Goal: Task Accomplishment & Management: Complete application form

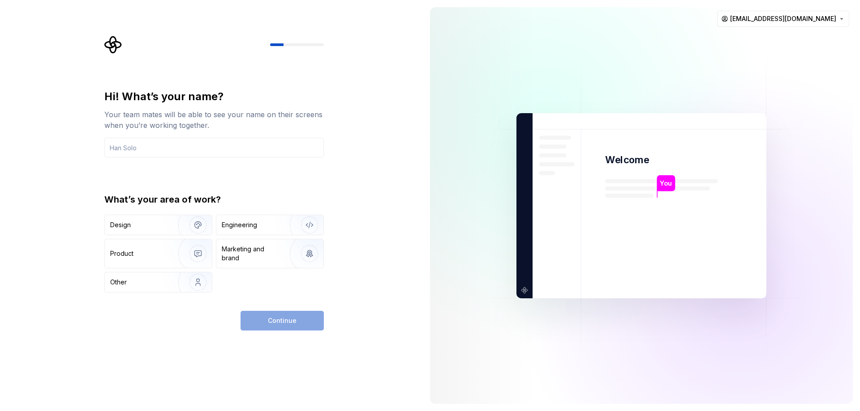
click at [141, 282] on div "Other" at bounding box center [136, 282] width 52 height 9
click at [177, 146] on input "text" at bounding box center [213, 148] width 219 height 20
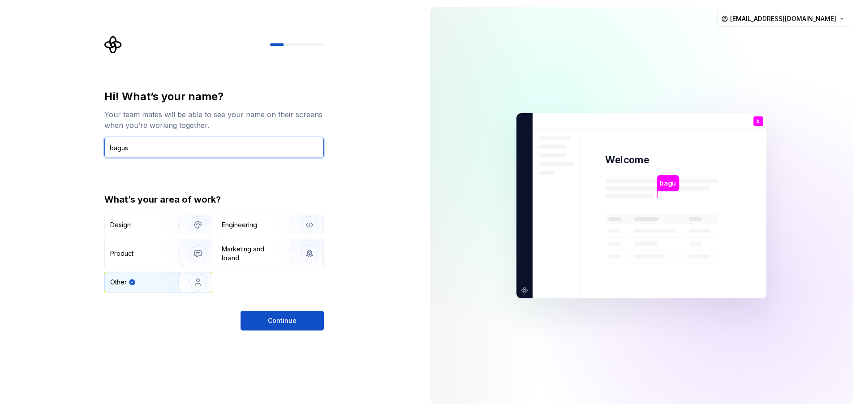
type input "bagus"
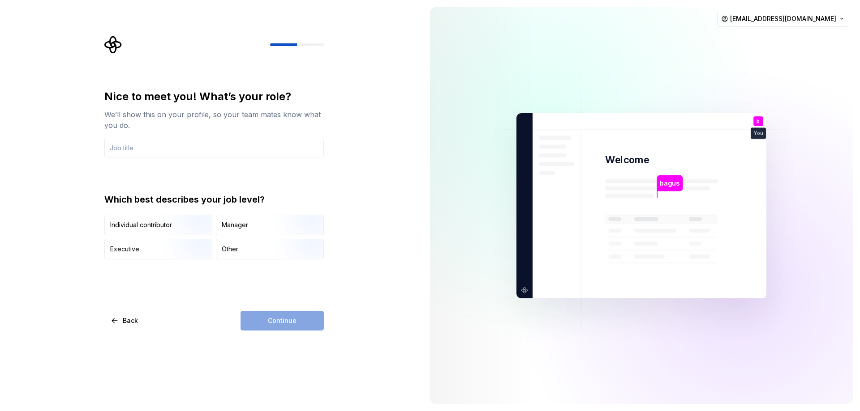
click at [246, 149] on input "text" at bounding box center [213, 148] width 219 height 20
type input "HR"
click at [156, 221] on div "Individual contributor" at bounding box center [141, 225] width 62 height 9
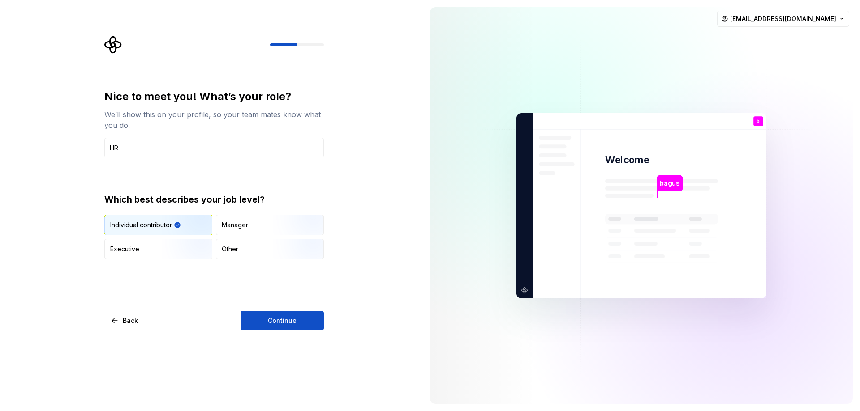
click at [276, 317] on span "Continue" at bounding box center [282, 321] width 29 height 9
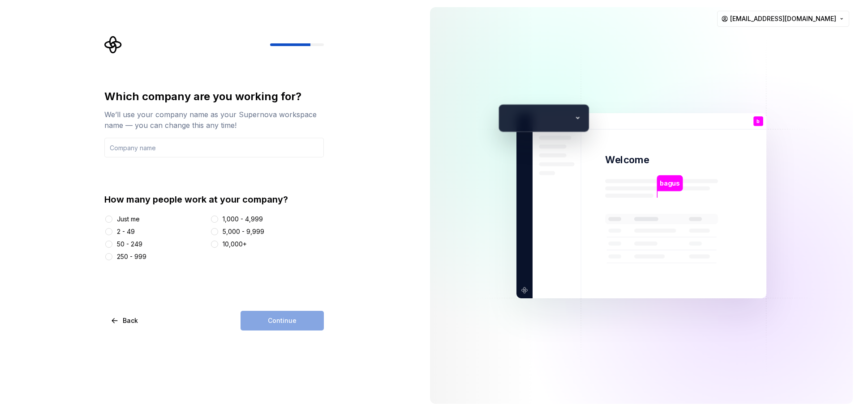
click at [130, 244] on div "50 - 249" at bounding box center [130, 244] width 26 height 9
click at [112, 244] on button "50 - 249" at bounding box center [108, 244] width 7 height 7
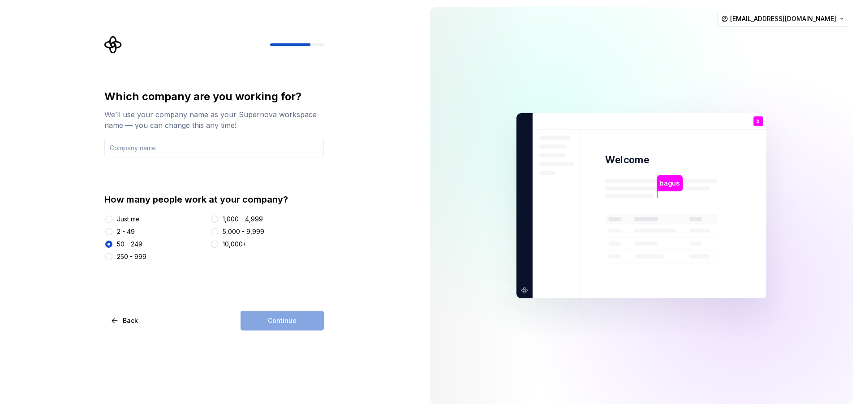
click at [123, 233] on div "2 - 49" at bounding box center [126, 231] width 18 height 9
click at [112, 233] on button "2 - 49" at bounding box center [108, 231] width 7 height 7
click at [274, 317] on div "Continue" at bounding box center [281, 321] width 83 height 20
click at [171, 140] on input "text" at bounding box center [213, 148] width 219 height 20
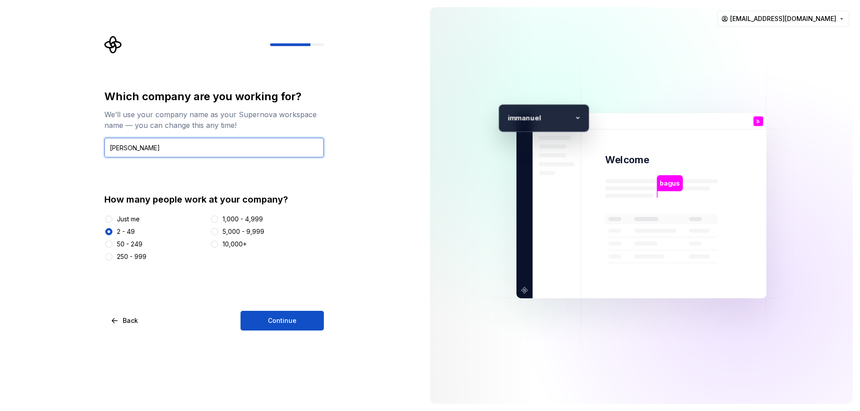
type input "immanuel"
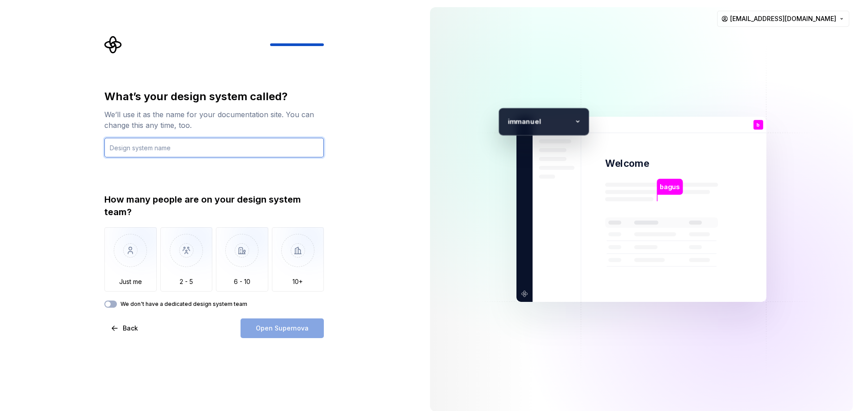
click at [244, 153] on input "text" at bounding box center [213, 148] width 219 height 20
type input "keuangan"
click at [120, 261] on img "button" at bounding box center [130, 257] width 52 height 60
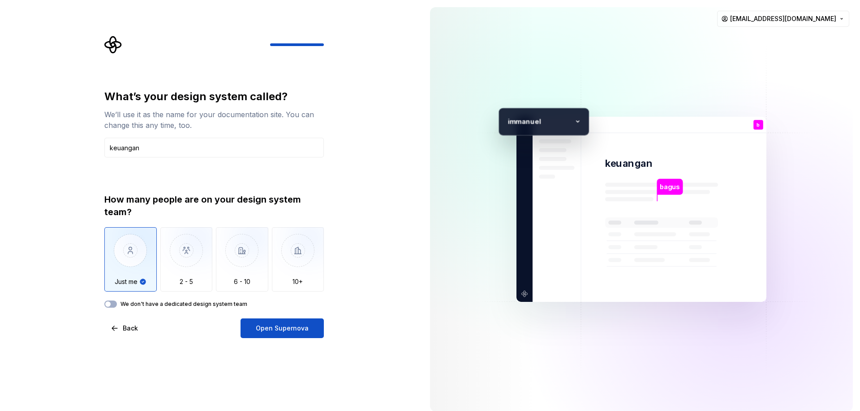
click at [112, 308] on div "What’s your design system called? We’ll use it as the name for your documentati…" at bounding box center [213, 214] width 219 height 249
click at [115, 305] on button "We don't have a dedicated design system team" at bounding box center [110, 304] width 13 height 7
click at [295, 330] on span "Open Supernova" at bounding box center [282, 328] width 53 height 9
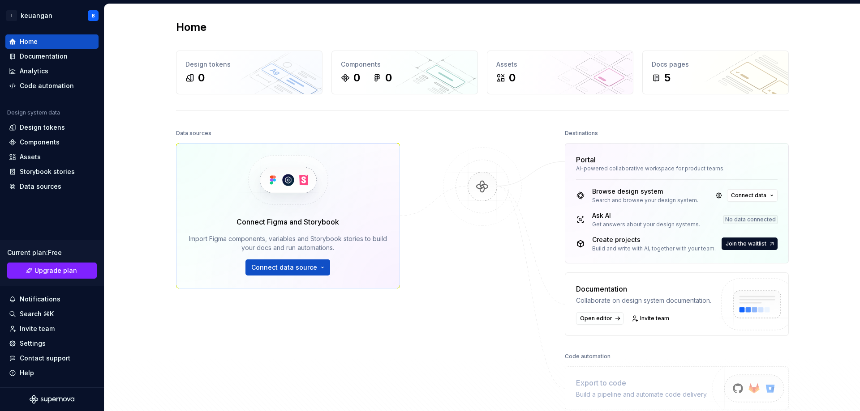
click at [314, 262] on button "Connect data source" at bounding box center [287, 268] width 85 height 16
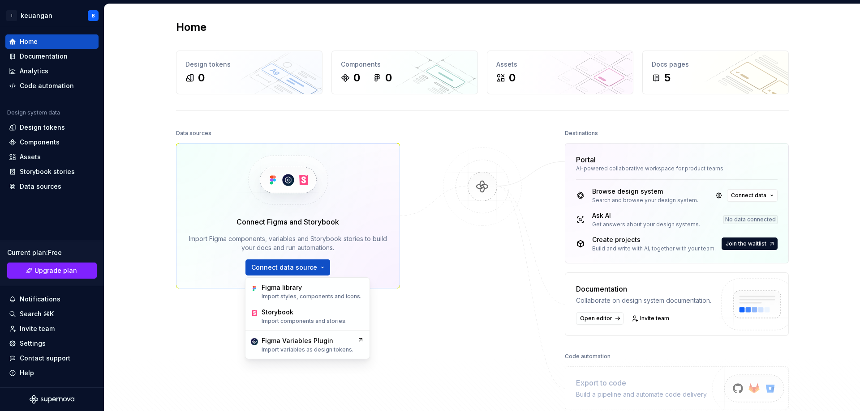
click at [440, 261] on div at bounding box center [482, 268] width 90 height 283
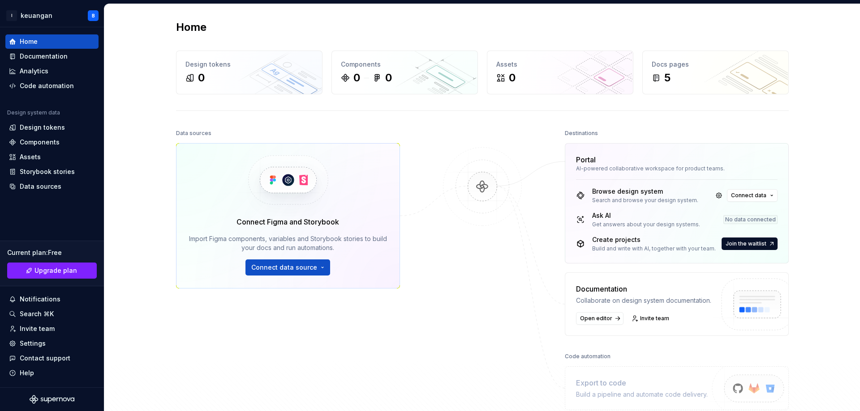
click at [37, 87] on div "Code automation" at bounding box center [47, 85] width 54 height 9
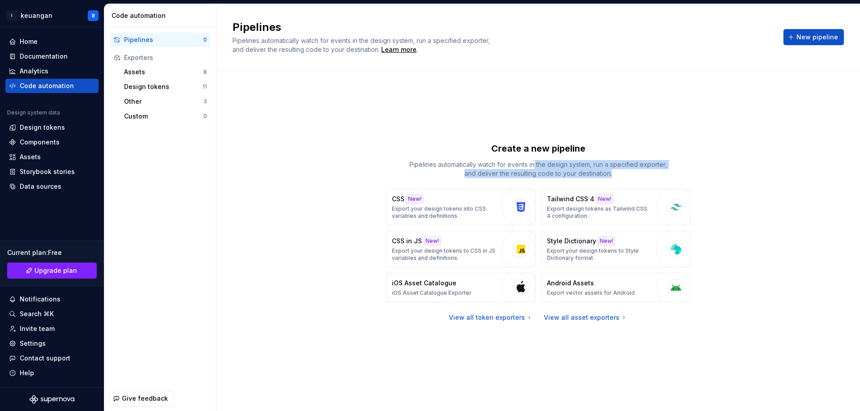
drag, startPoint x: 535, startPoint y: 169, endPoint x: 614, endPoint y: 175, distance: 79.9
click at [614, 175] on p "Pipelines automatically watch for events in the design system, run a specified …" at bounding box center [538, 169] width 269 height 18
click at [822, 38] on span "New pipeline" at bounding box center [817, 37] width 42 height 9
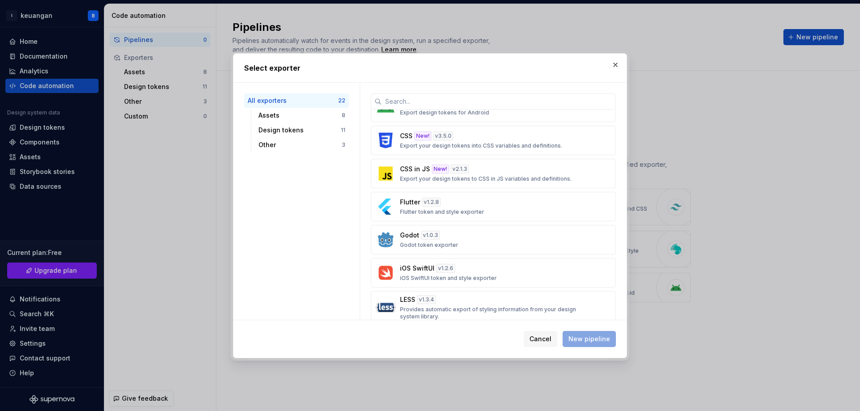
scroll to position [269, 0]
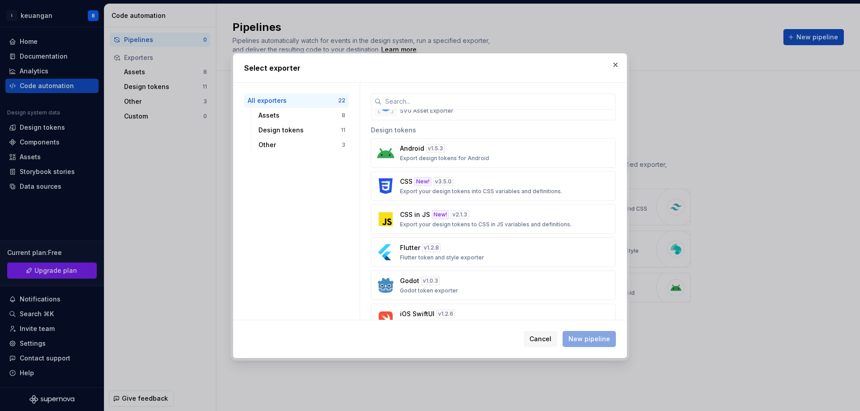
click at [407, 102] on input "text" at bounding box center [498, 102] width 234 height 16
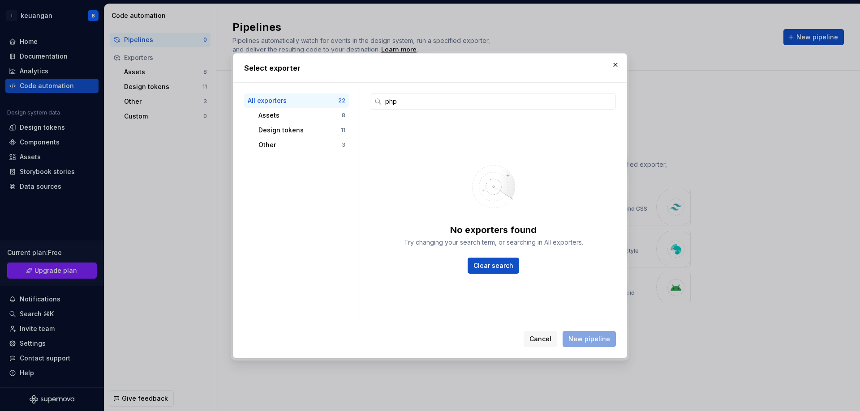
type input "php"
click at [536, 336] on span "Cancel" at bounding box center [540, 339] width 22 height 9
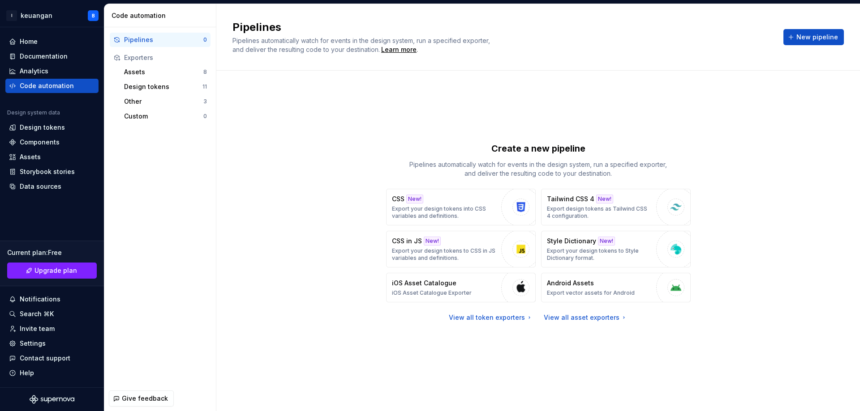
click at [234, 207] on div "Create a new pipeline Pipelines automatically watch for events in the design sy…" at bounding box center [537, 232] width 611 height 291
click at [40, 43] on div "Home" at bounding box center [52, 41] width 86 height 9
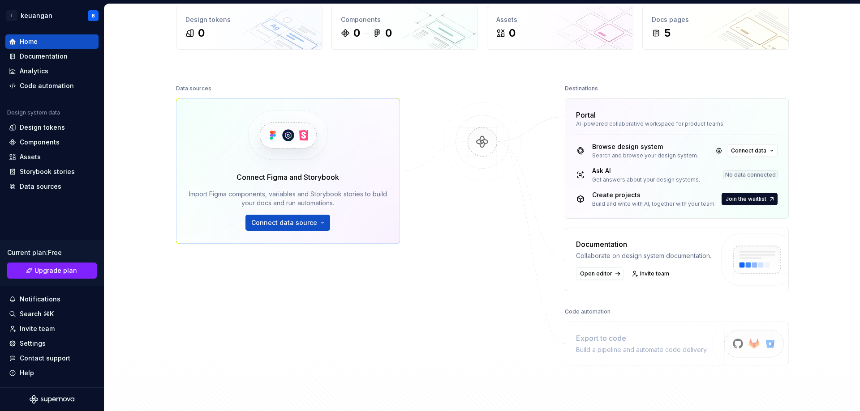
scroll to position [128, 0]
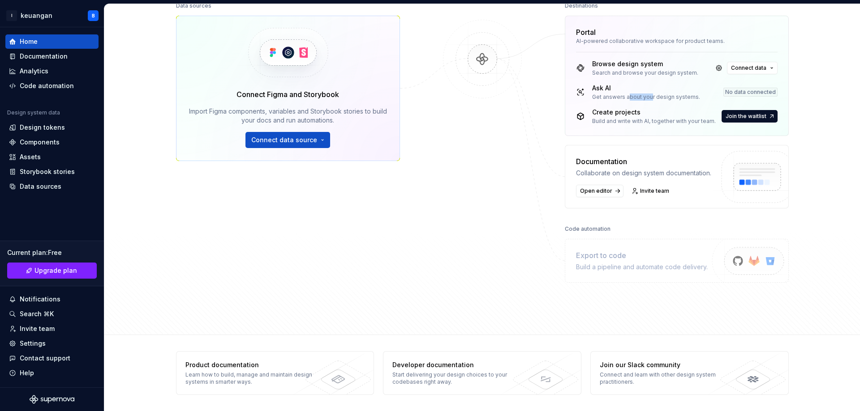
drag, startPoint x: 625, startPoint y: 96, endPoint x: 648, endPoint y: 96, distance: 22.4
click at [648, 96] on div "Get answers about your design systems." at bounding box center [646, 97] width 108 height 7
click at [618, 259] on div "Export to code" at bounding box center [642, 255] width 132 height 11
click at [313, 143] on button "Connect data source" at bounding box center [287, 140] width 85 height 16
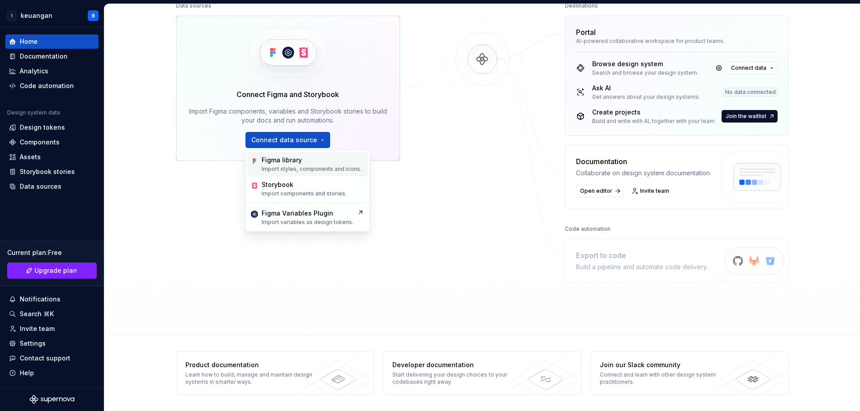
click at [300, 163] on div "Figma library" at bounding box center [281, 160] width 40 height 9
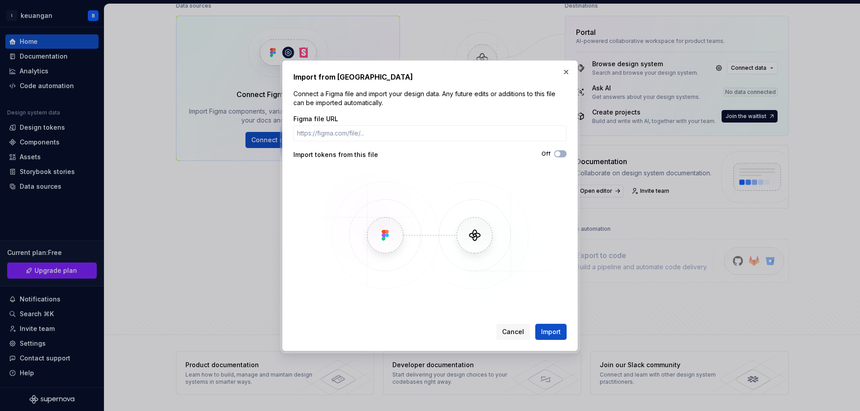
click at [511, 334] on span "Cancel" at bounding box center [513, 332] width 22 height 9
